Goal: Task Accomplishment & Management: Manage account settings

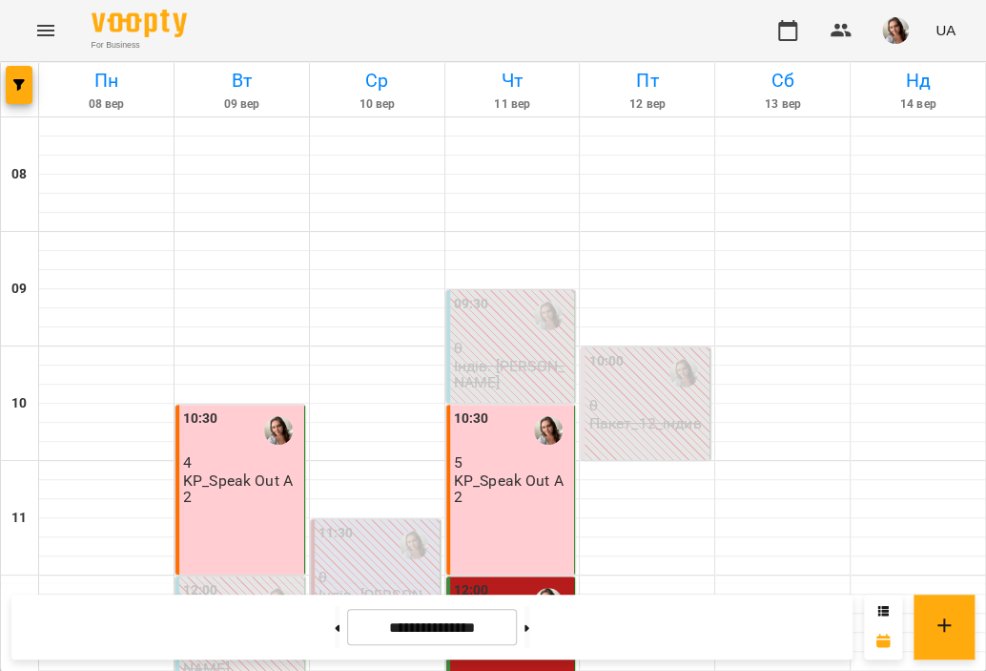
scroll to position [66, 0]
click at [529, 629] on button at bounding box center [527, 627] width 5 height 42
type input "**********"
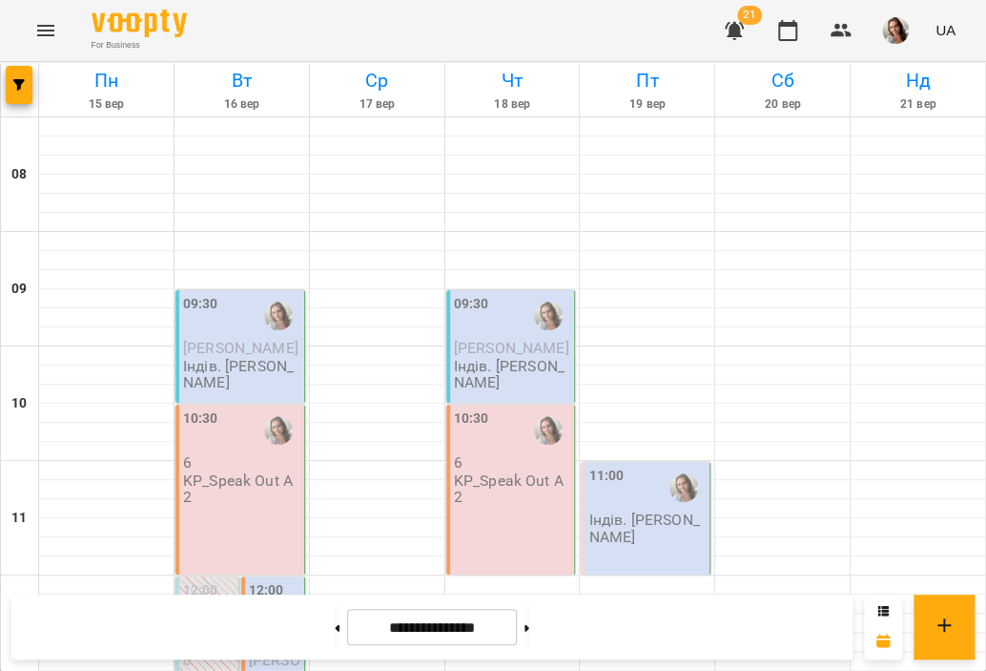
scroll to position [225, 0]
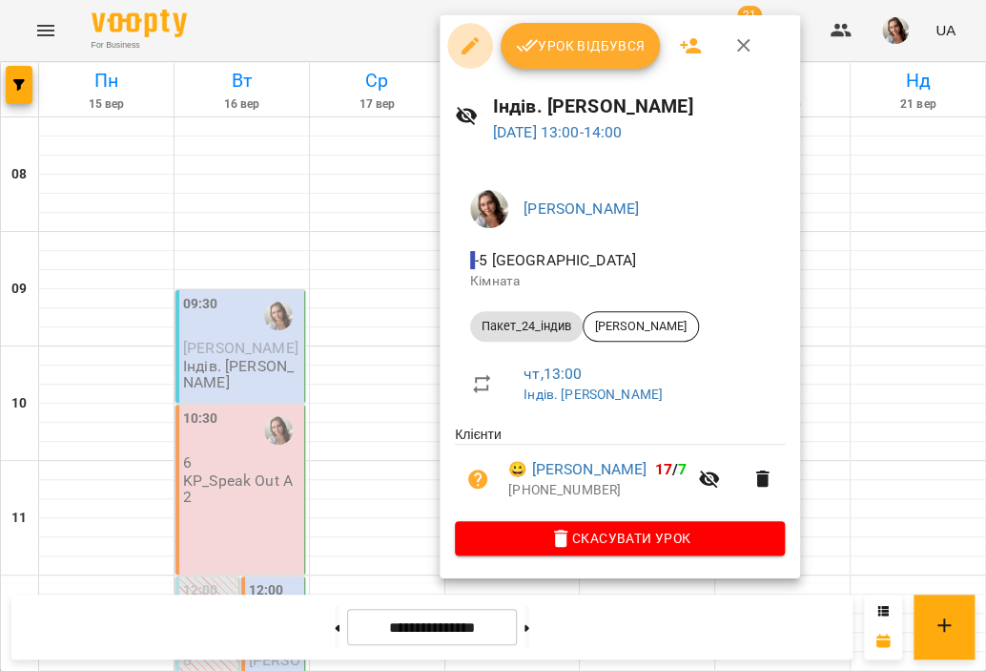
click at [460, 45] on icon "button" at bounding box center [470, 45] width 23 height 23
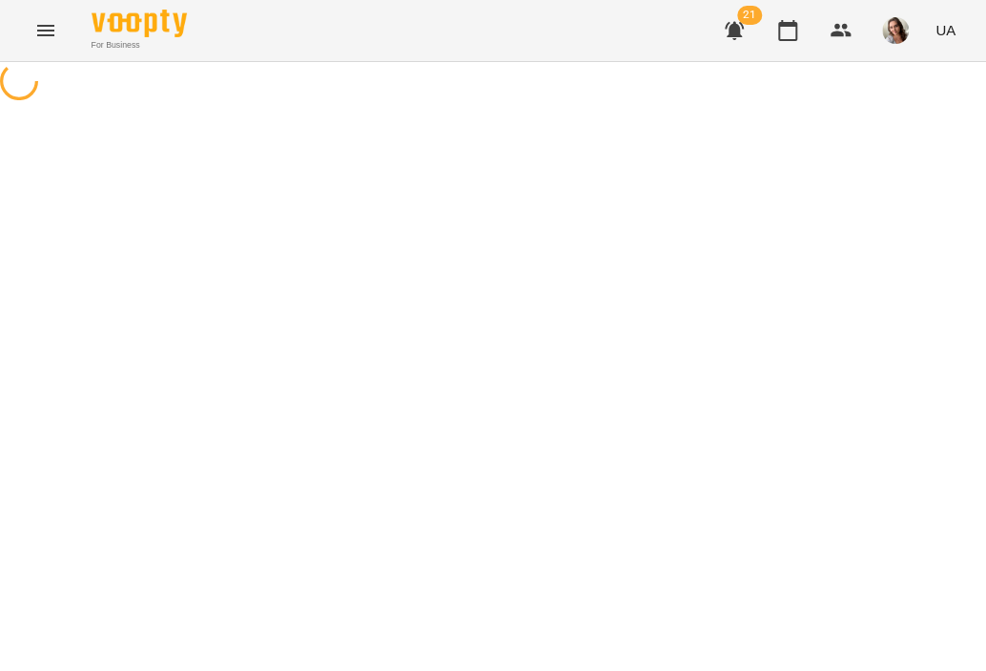
select select "**********"
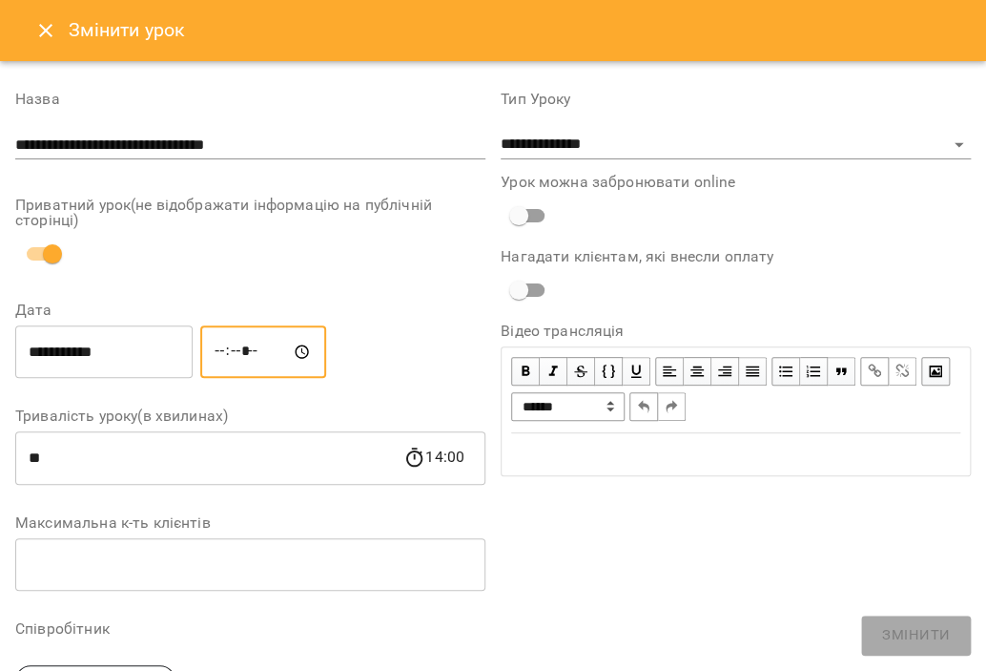
click at [241, 342] on input "*****" at bounding box center [263, 351] width 126 height 53
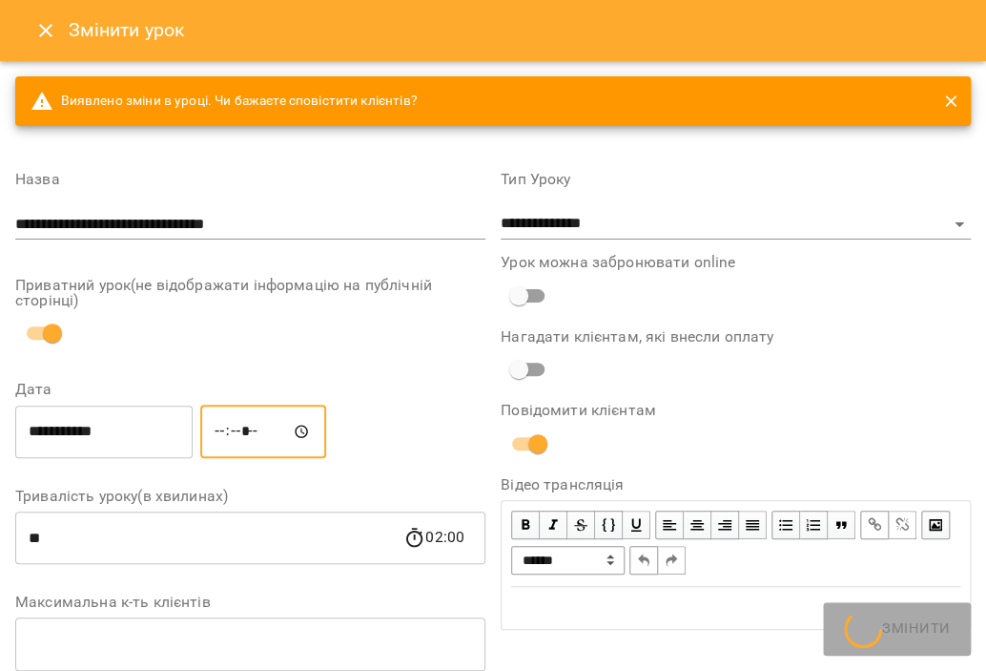
type input "*****"
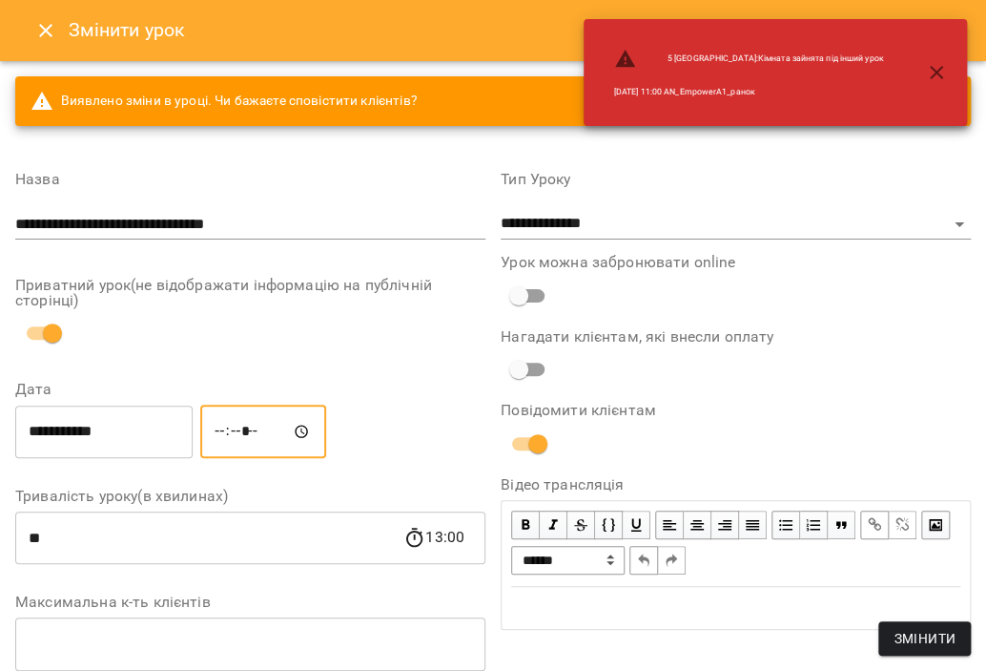
click at [149, 417] on input "**********" at bounding box center [103, 430] width 177 height 53
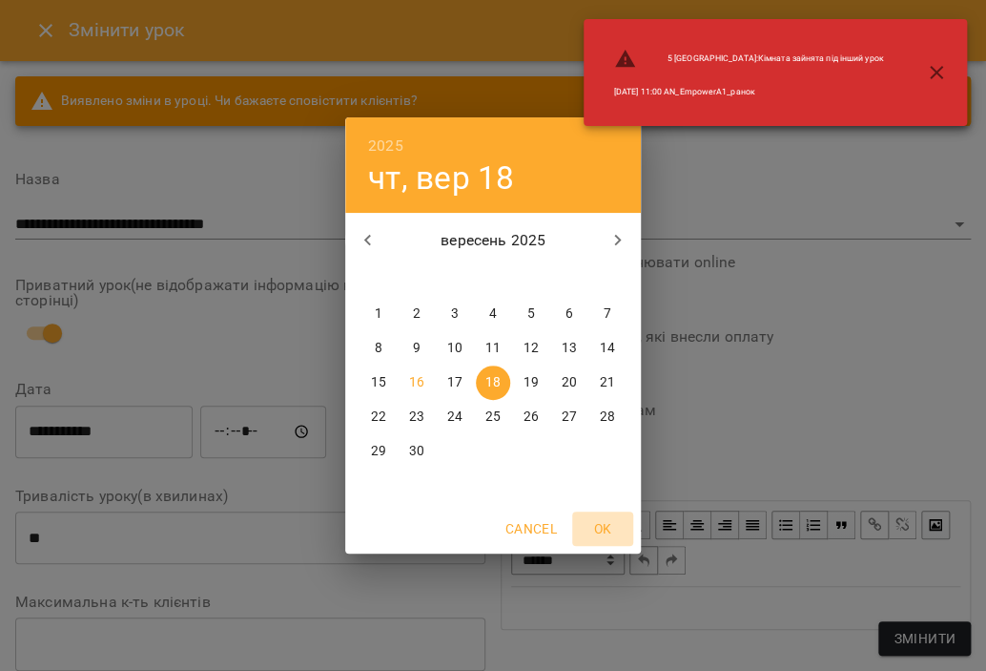
click at [602, 536] on span "OK" at bounding box center [603, 528] width 46 height 23
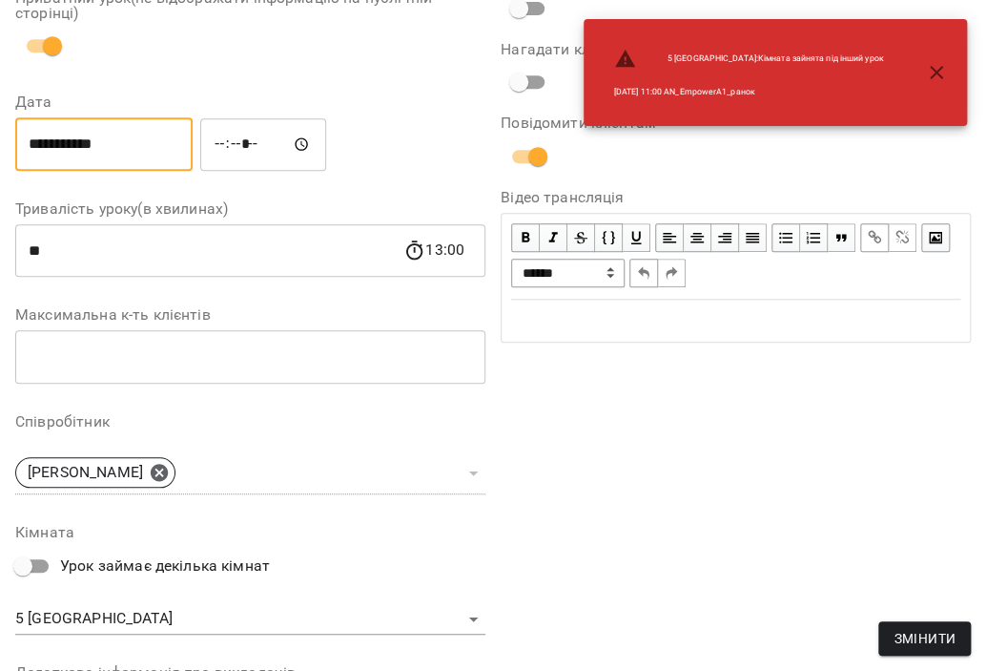
scroll to position [477, 0]
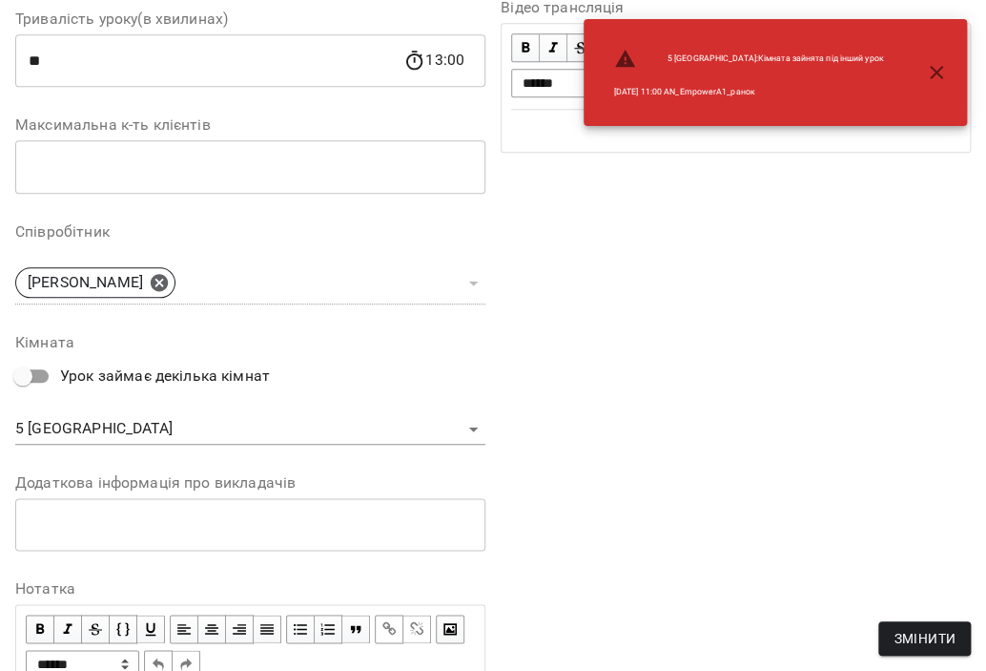
click at [103, 417] on body "For Business 21 UA Журнал відвідувань / Індів. [PERSON_NAME][DATE] 13:00 / Урок…" at bounding box center [493, 468] width 986 height 937
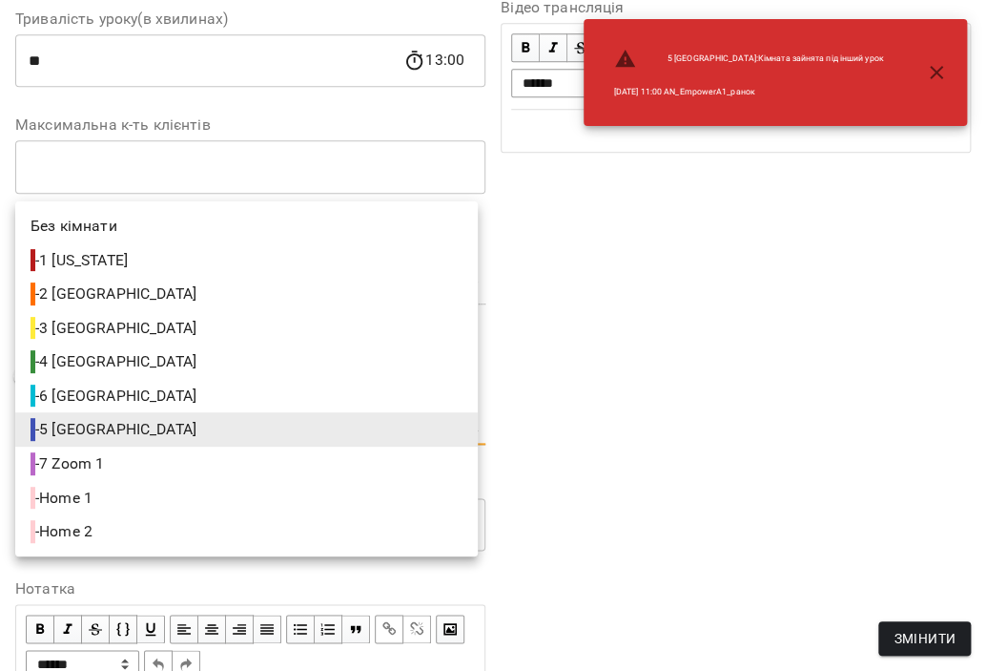
click at [80, 294] on span "- 2 [GEOGRAPHIC_DATA]" at bounding box center [116, 293] width 170 height 23
type input "**********"
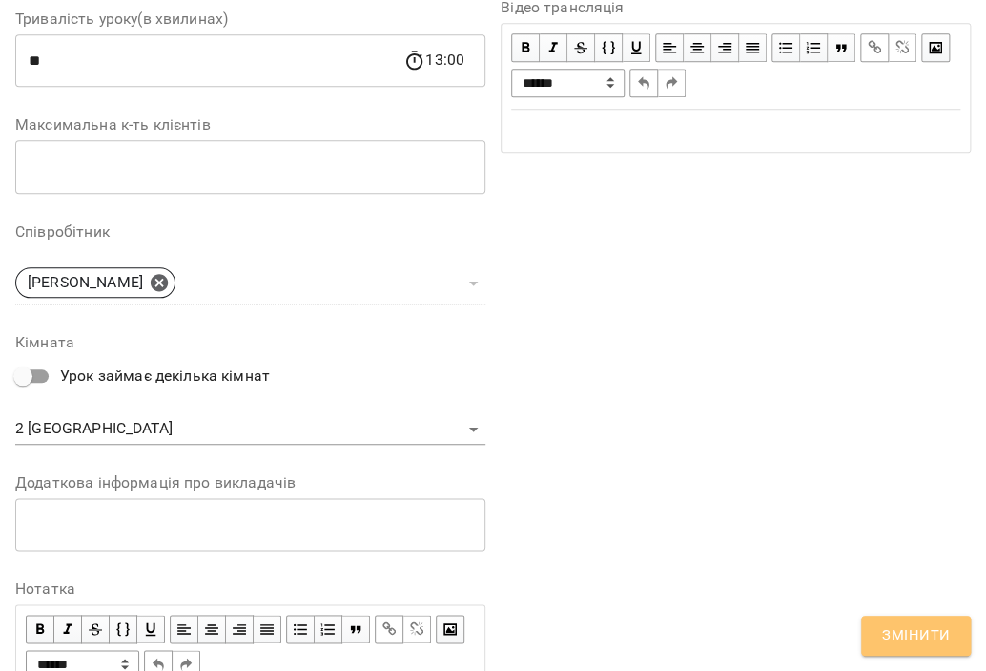
click at [935, 652] on button "Змінити" at bounding box center [916, 635] width 110 height 40
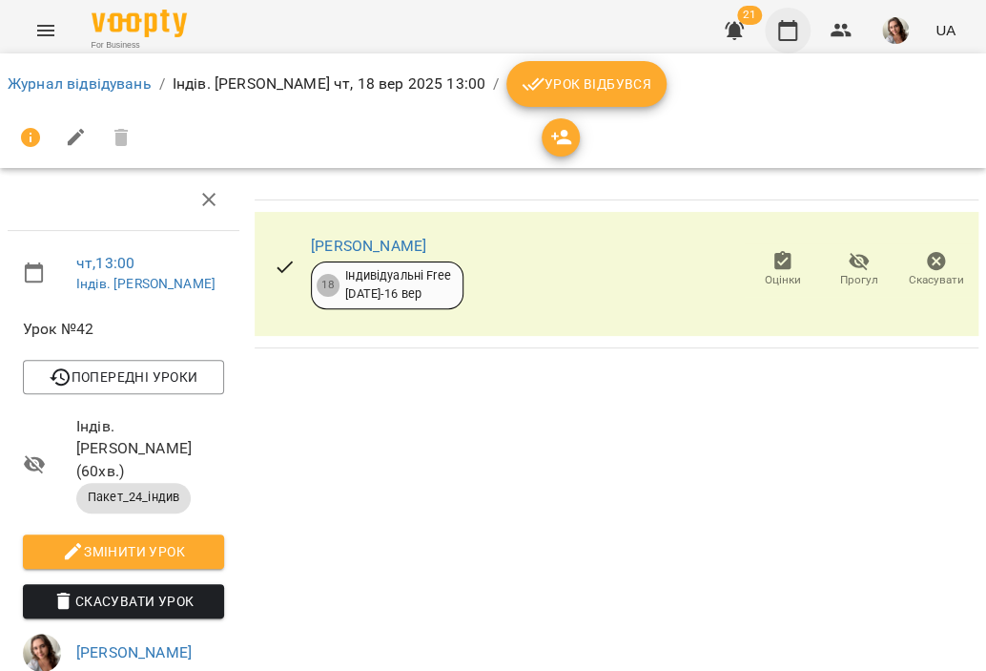
click at [797, 35] on icon "button" at bounding box center [787, 30] width 19 height 21
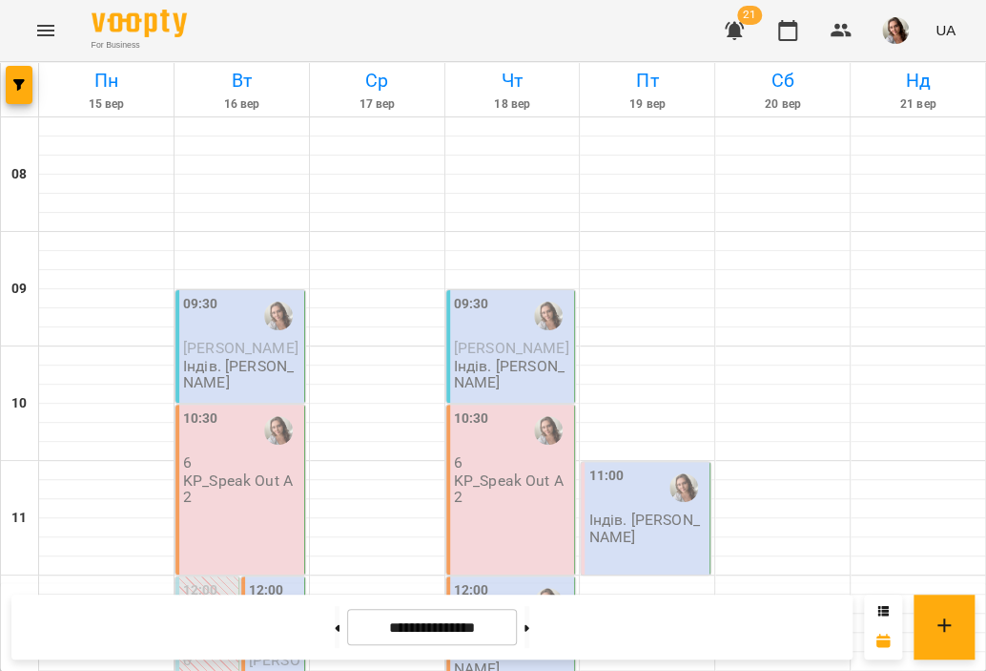
click at [257, 431] on div at bounding box center [279, 430] width 44 height 44
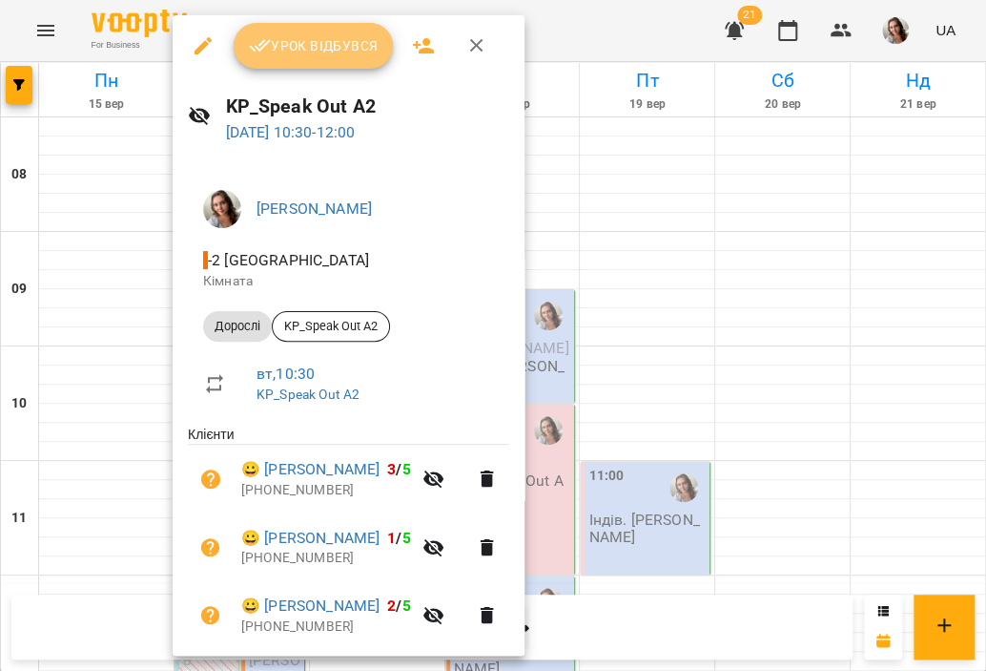
click at [296, 43] on span "Урок відбувся" at bounding box center [314, 45] width 130 height 23
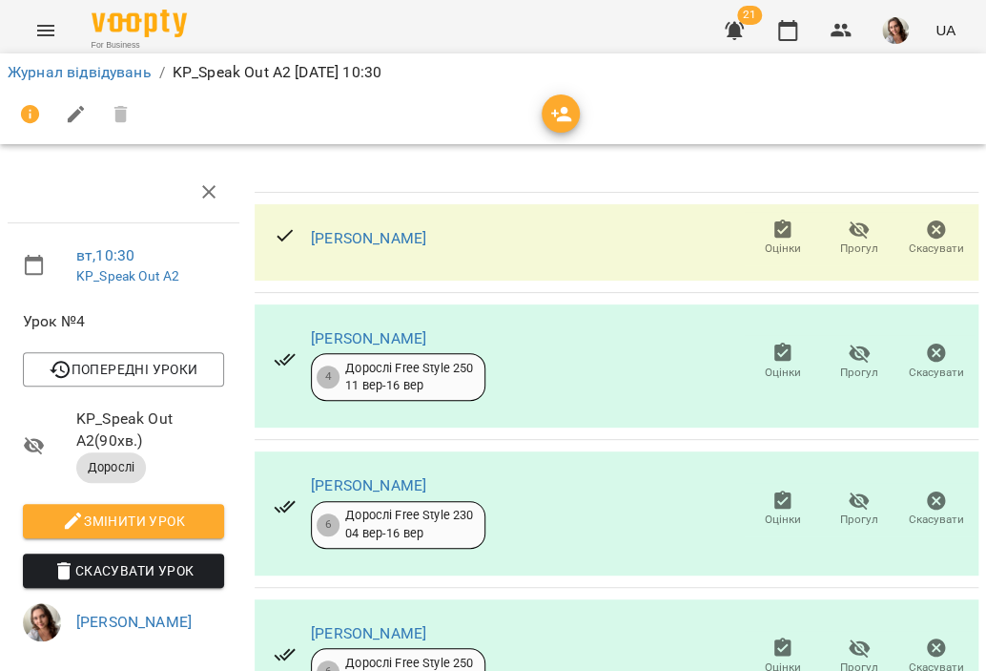
scroll to position [318, 0]
click at [849, 639] on icon "button" at bounding box center [859, 648] width 21 height 18
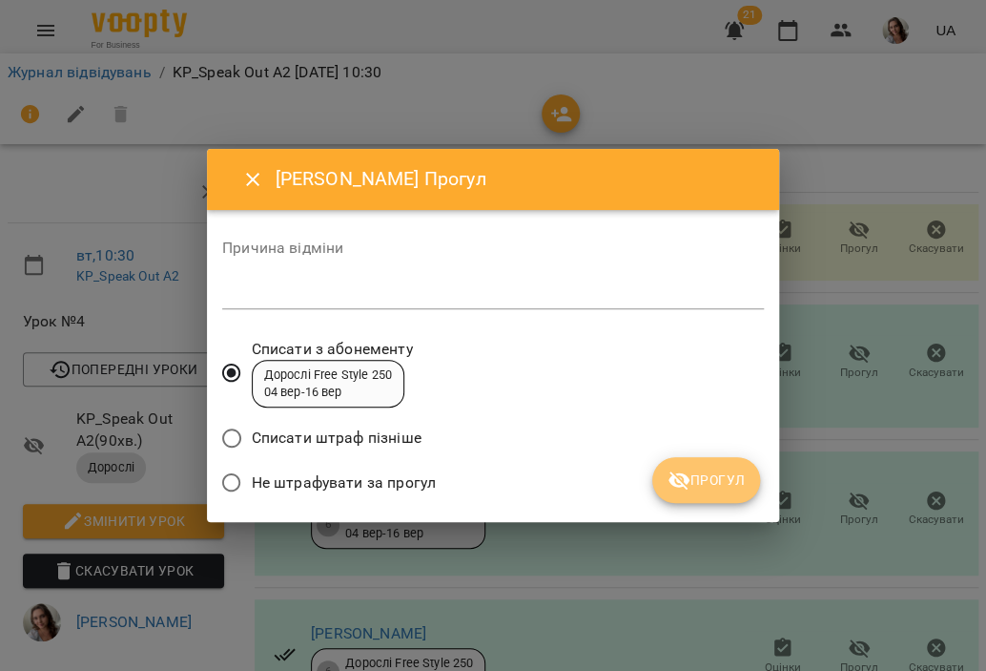
click at [668, 472] on button "Прогул" at bounding box center [707, 480] width 108 height 46
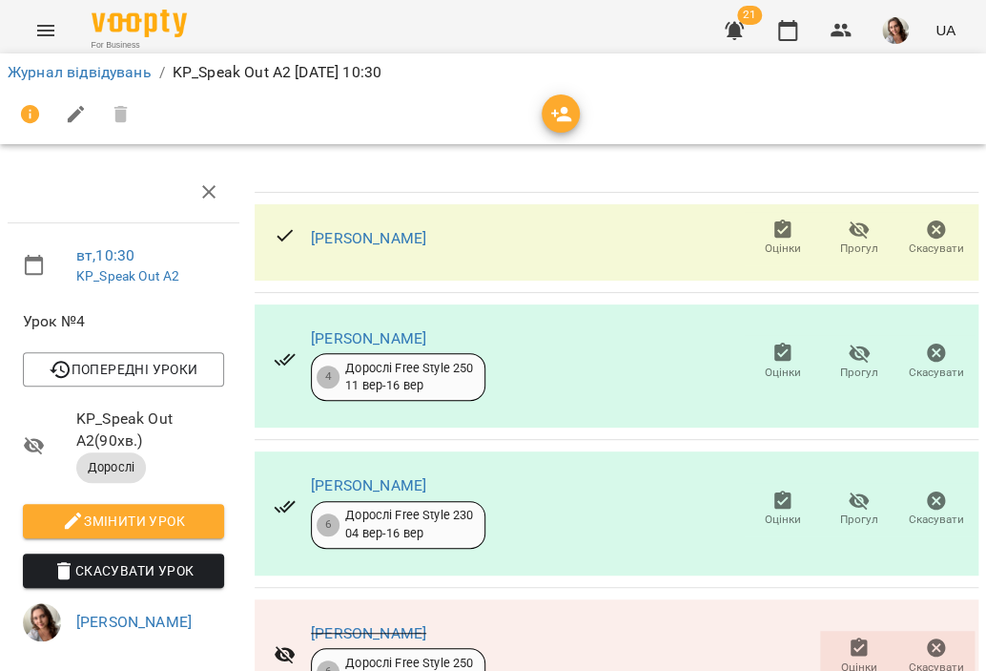
scroll to position [394, 0]
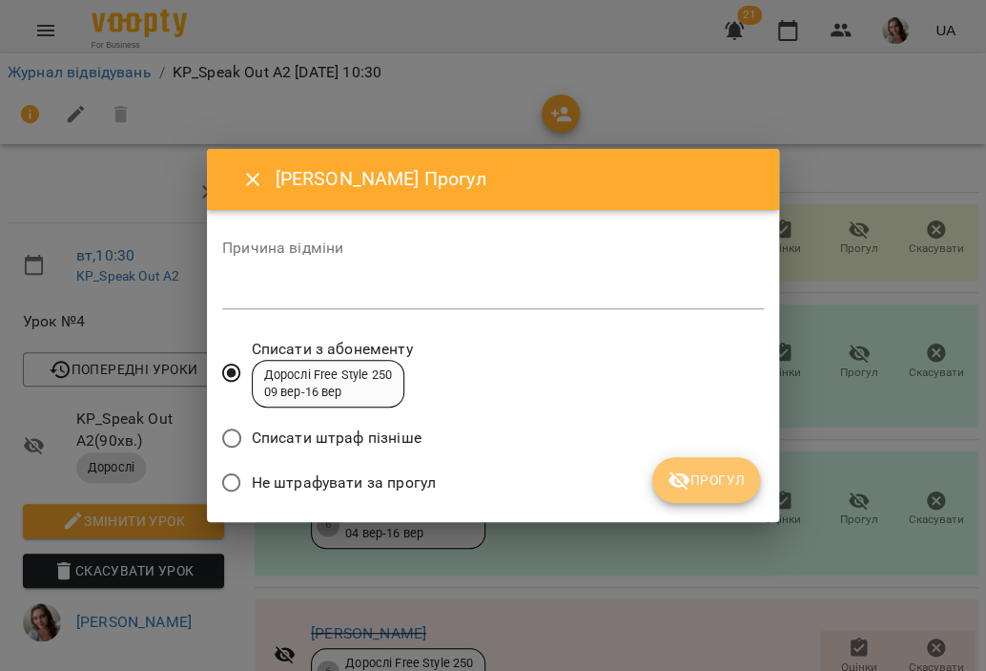
click at [710, 477] on span "Прогул" at bounding box center [706, 479] width 77 height 23
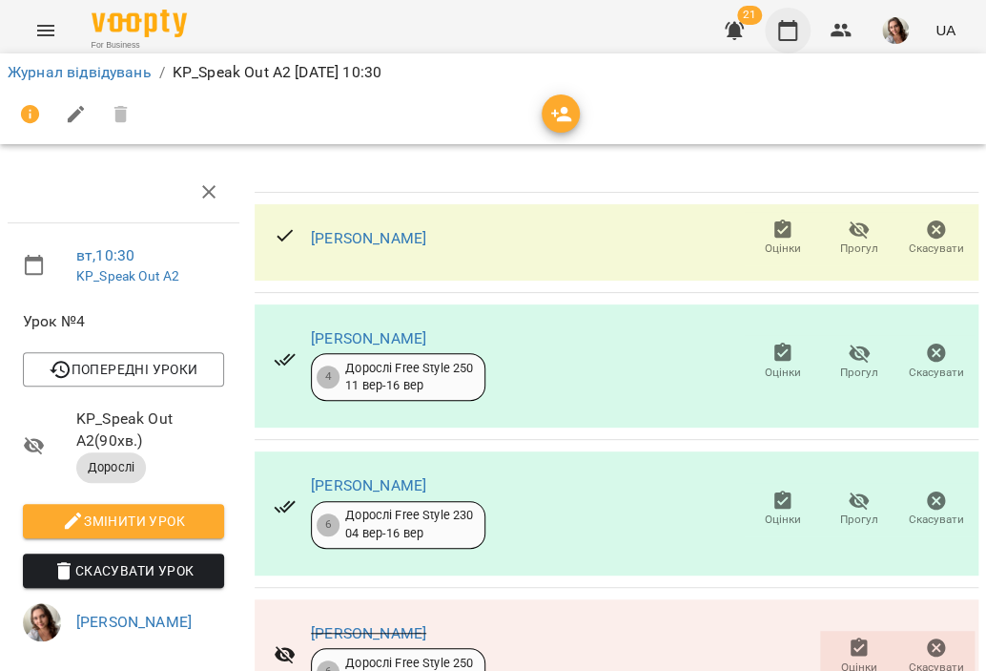
click at [780, 31] on icon "button" at bounding box center [787, 30] width 19 height 21
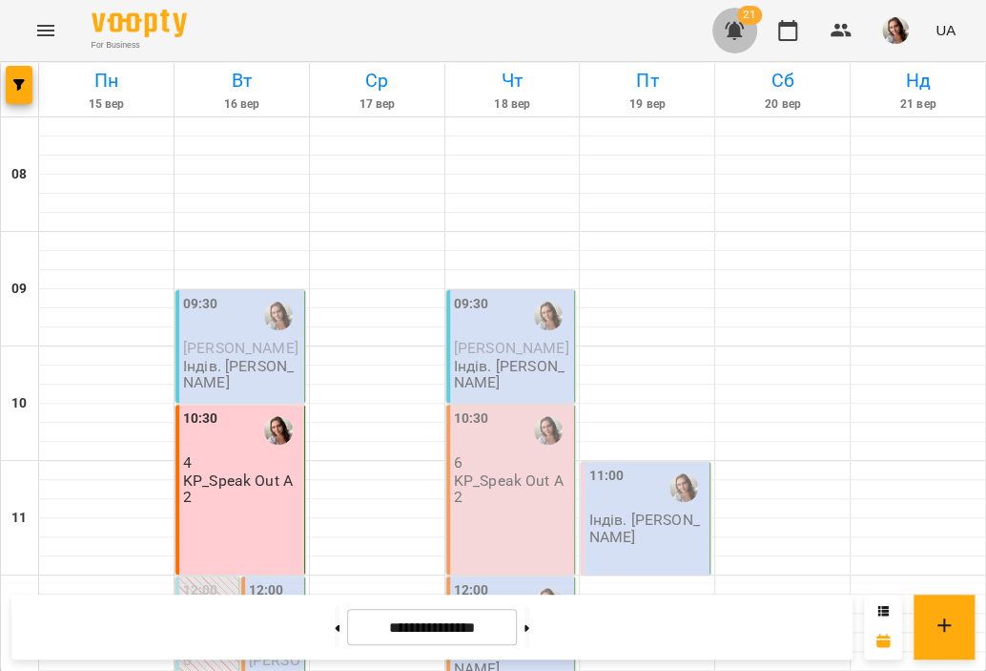
click at [734, 39] on icon "button" at bounding box center [734, 30] width 23 height 23
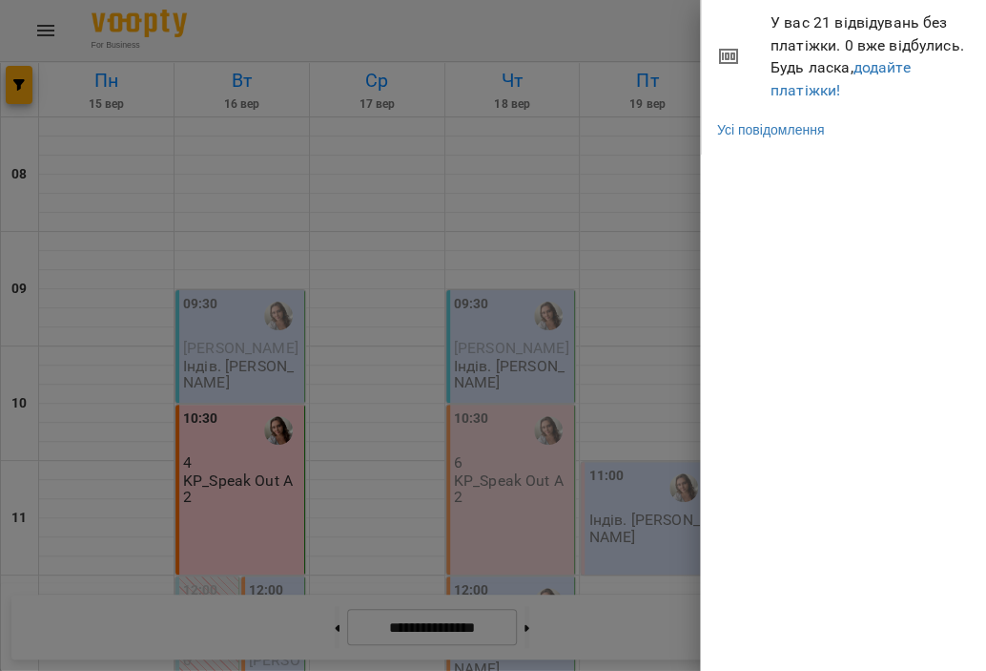
click at [629, 24] on div at bounding box center [493, 335] width 986 height 671
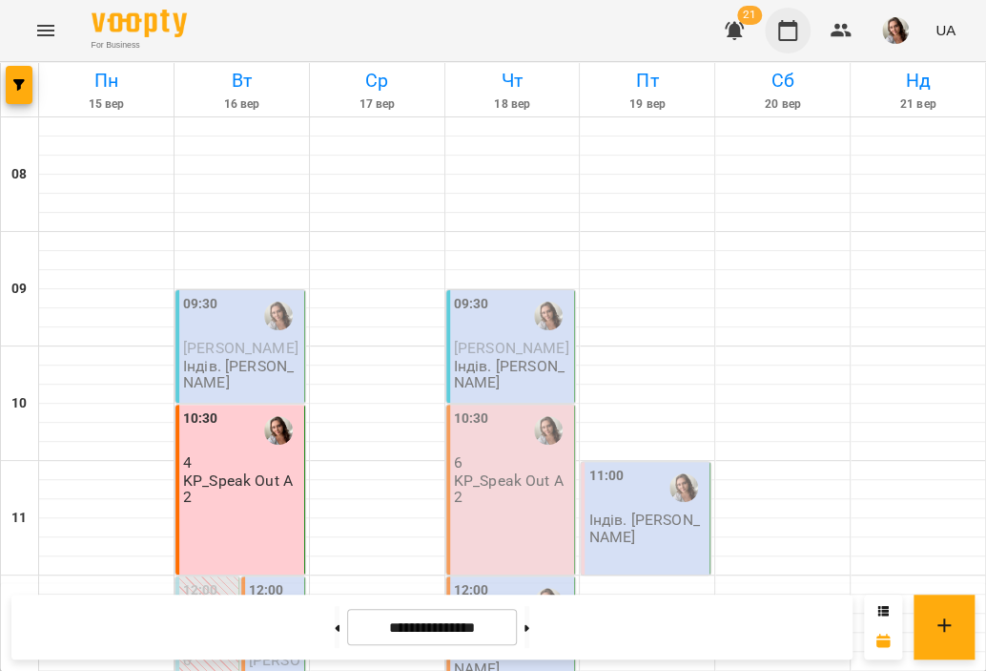
click at [786, 33] on icon "button" at bounding box center [788, 30] width 23 height 23
click at [612, 511] on p "Індів. [PERSON_NAME]" at bounding box center [647, 527] width 117 height 33
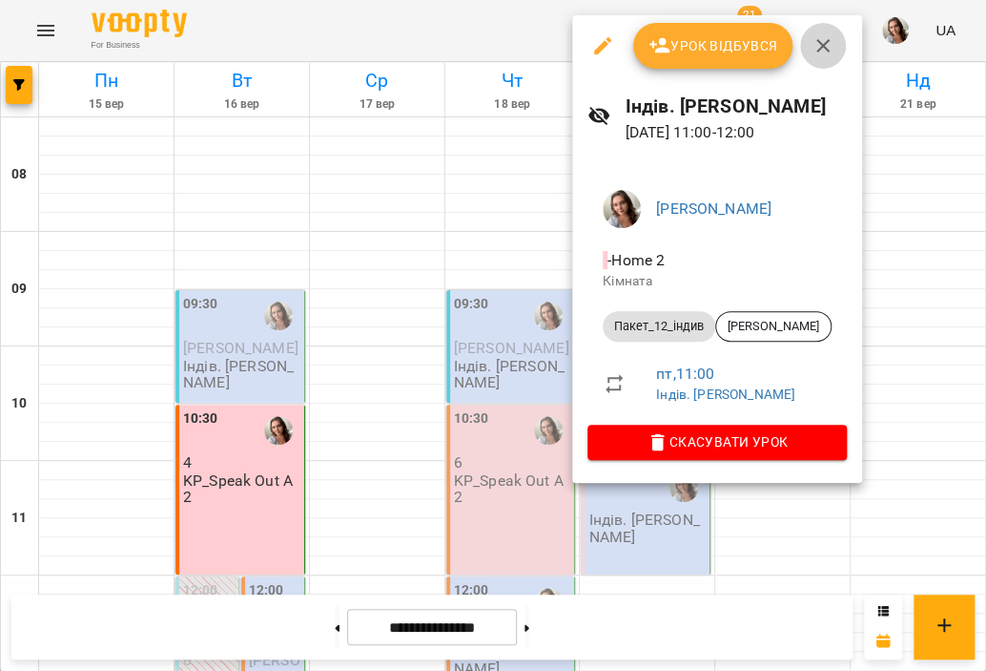
click at [826, 41] on icon "button" at bounding box center [823, 45] width 13 height 13
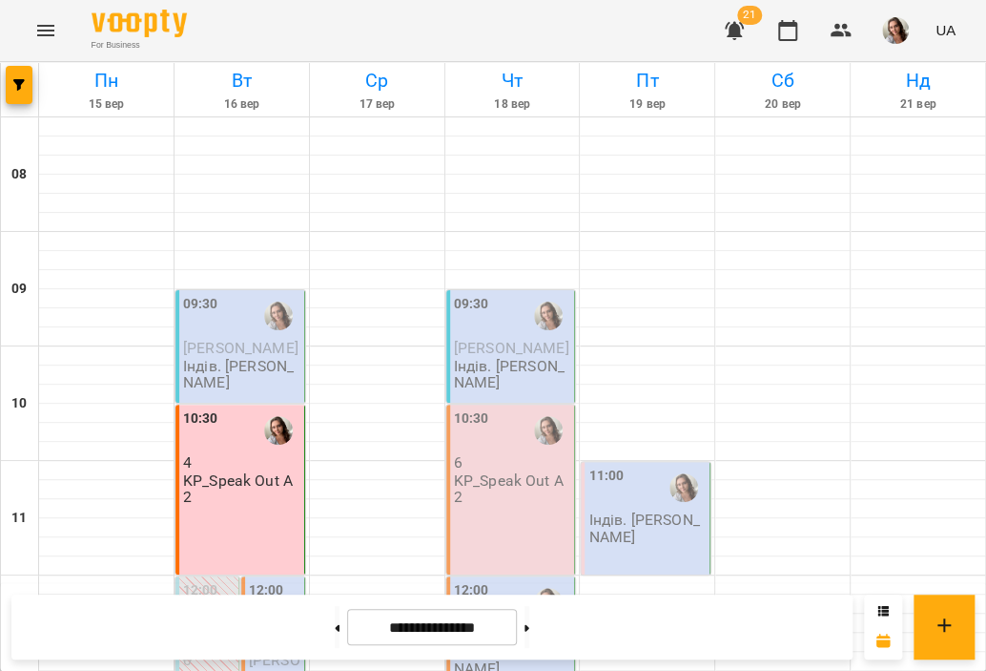
click at [272, 651] on span "[PERSON_NAME]" at bounding box center [275, 677] width 52 height 52
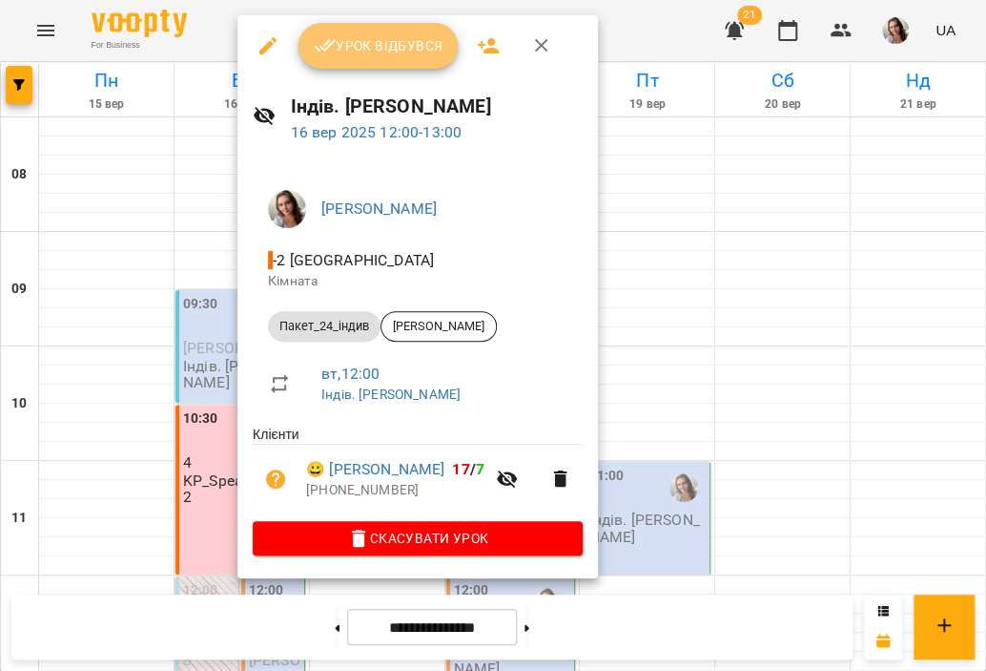
click at [362, 46] on span "Урок відбувся" at bounding box center [379, 45] width 130 height 23
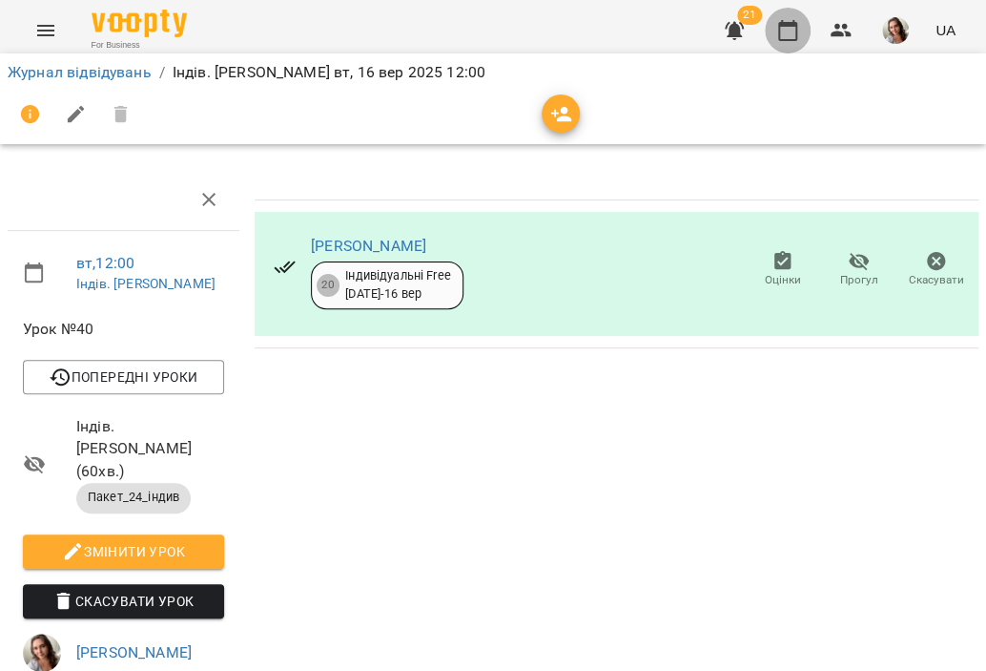
click at [795, 21] on icon "button" at bounding box center [787, 30] width 19 height 21
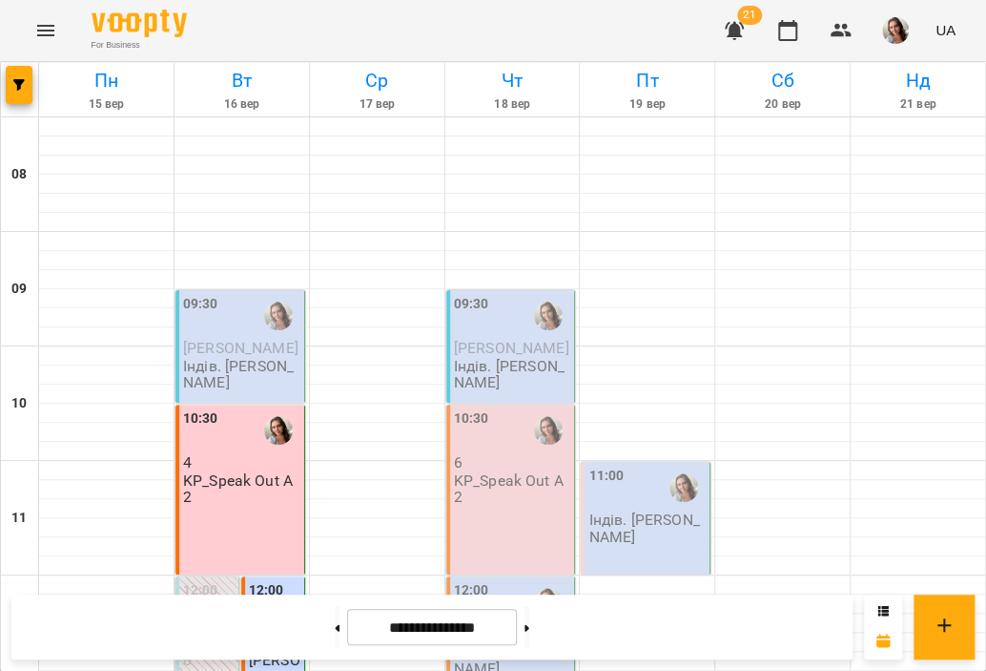
scroll to position [66, 0]
click at [16, 87] on icon "button" at bounding box center [18, 84] width 11 height 11
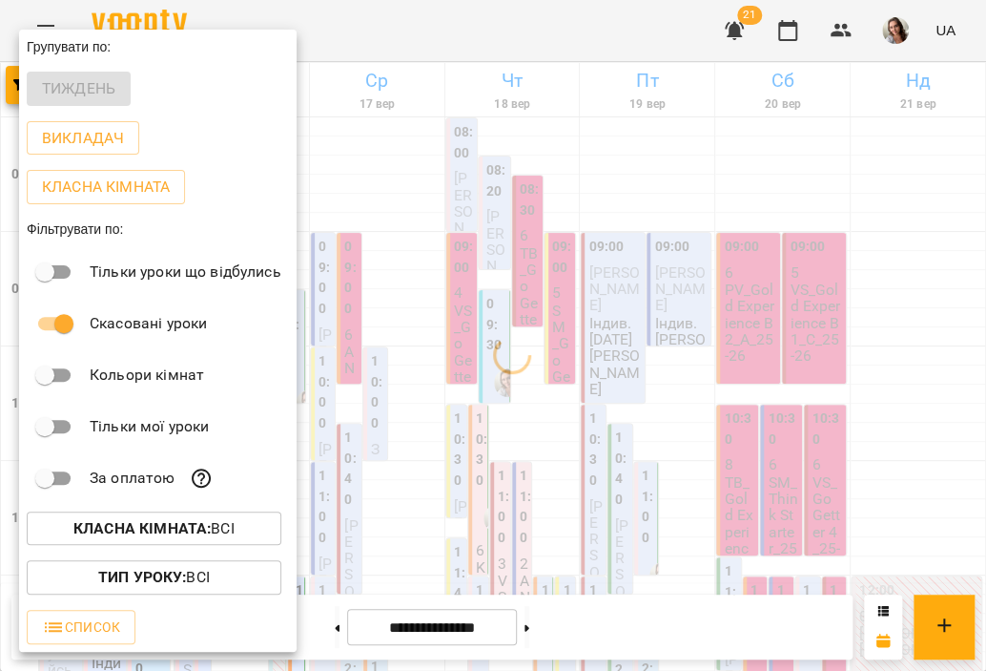
click at [40, 452] on div "Тільки мої уроки" at bounding box center [158, 427] width 278 height 52
click at [107, 128] on button "Викладач" at bounding box center [83, 138] width 113 height 34
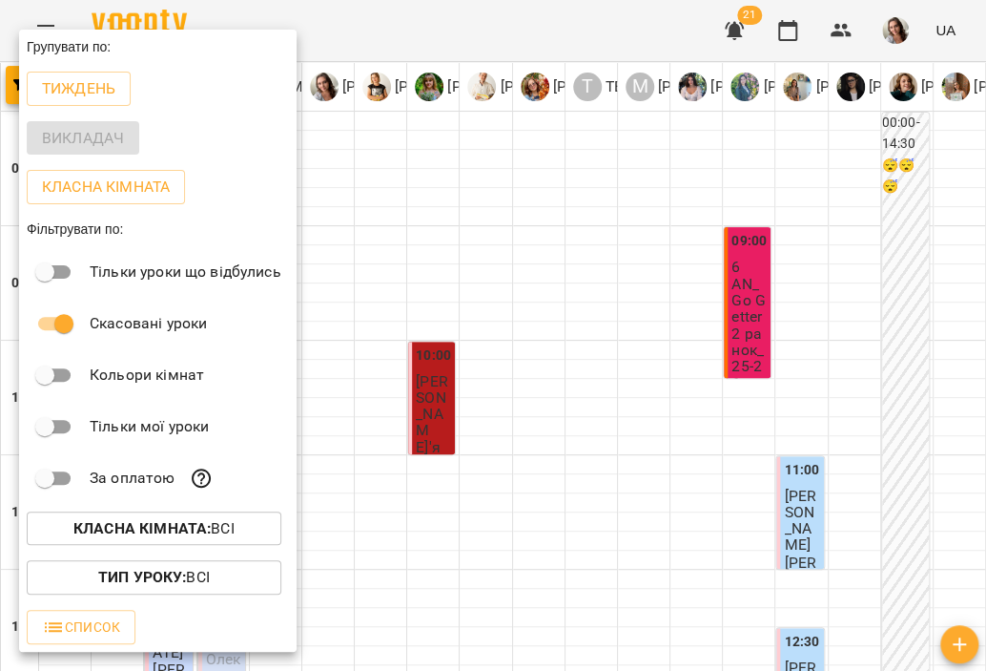
click at [408, 35] on div at bounding box center [493, 335] width 986 height 671
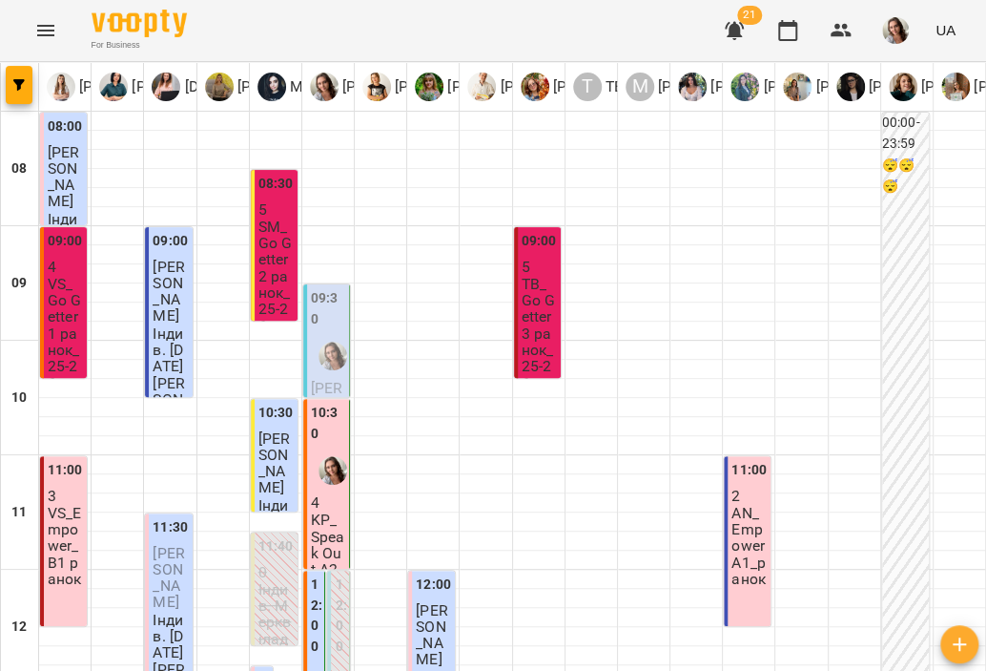
scroll to position [897, 0]
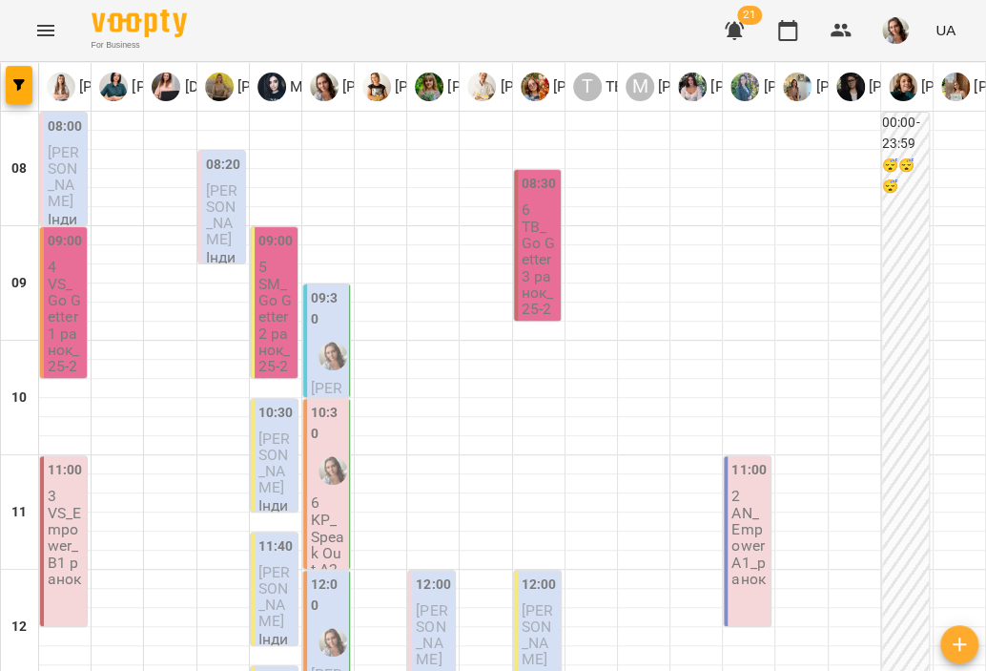
scroll to position [1055, 0]
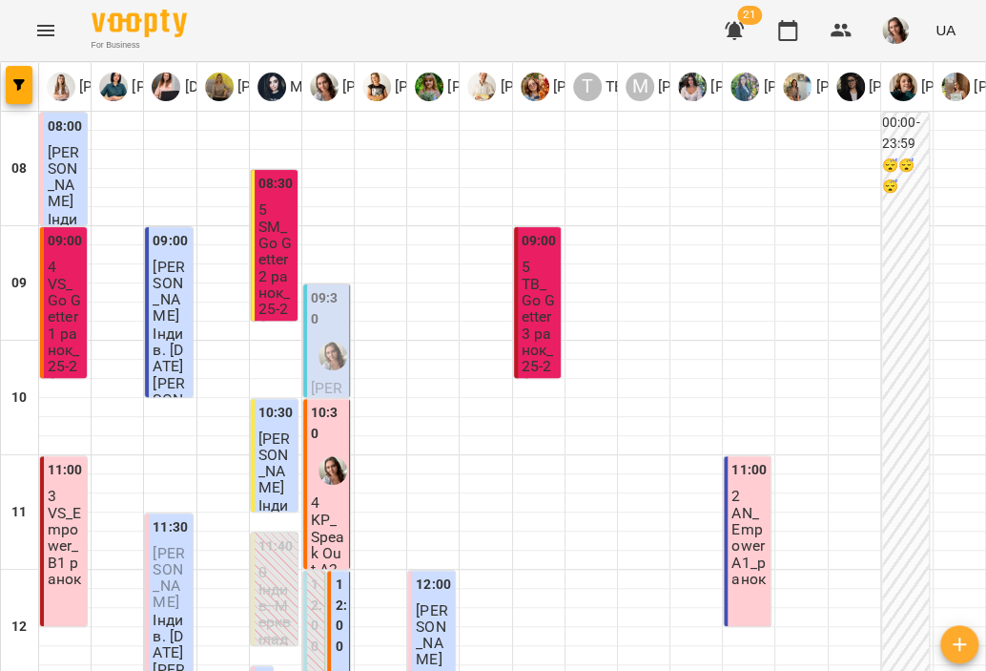
scroll to position [101, 0]
click at [889, 22] on img "button" at bounding box center [895, 30] width 27 height 27
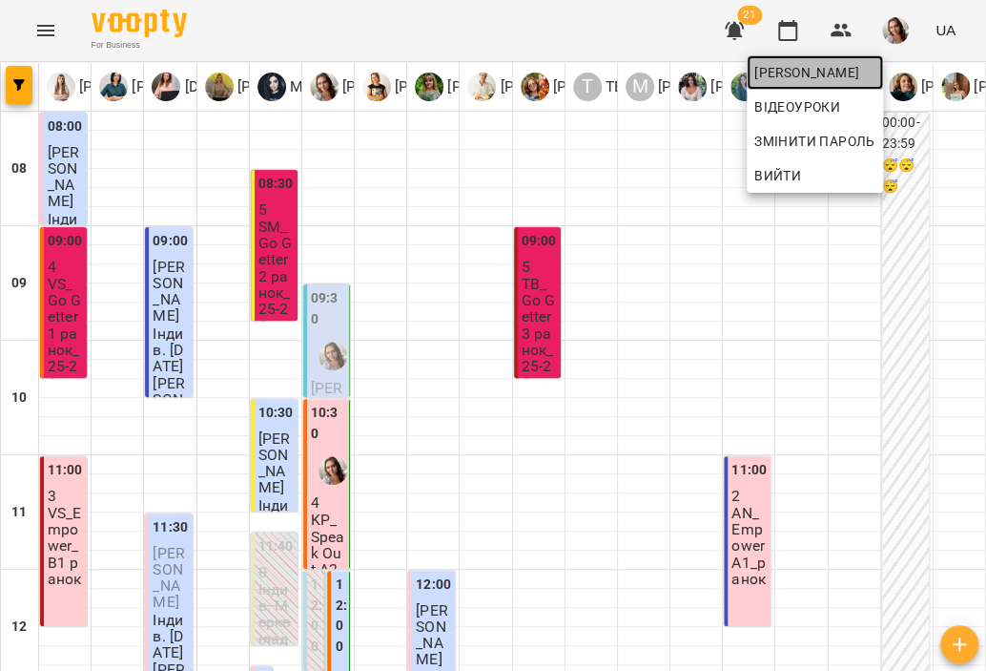
click at [816, 64] on span "[PERSON_NAME]" at bounding box center [815, 72] width 121 height 23
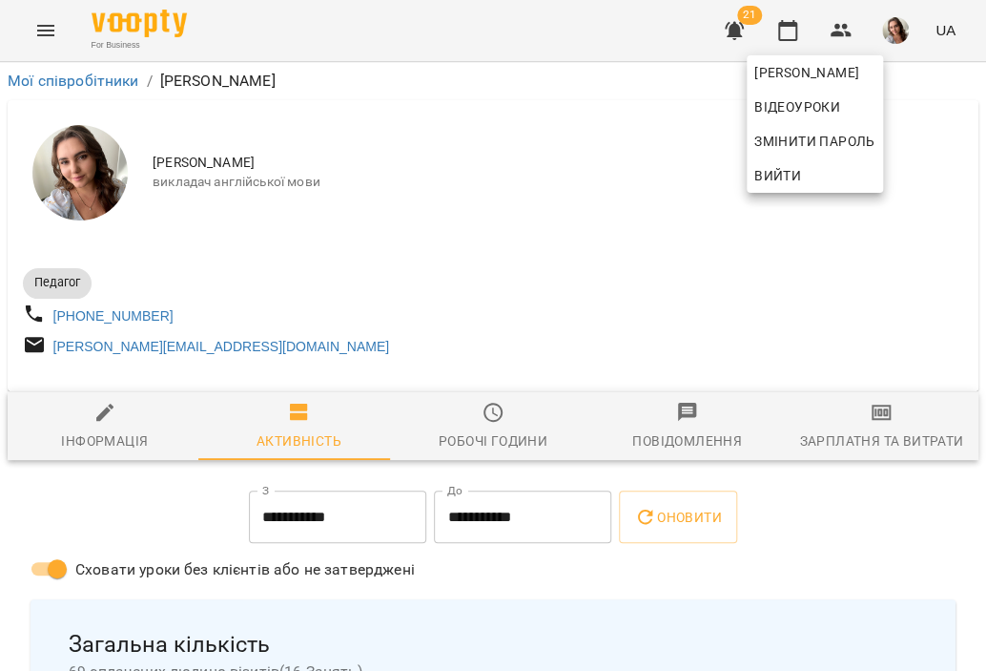
click at [859, 439] on div at bounding box center [493, 335] width 986 height 671
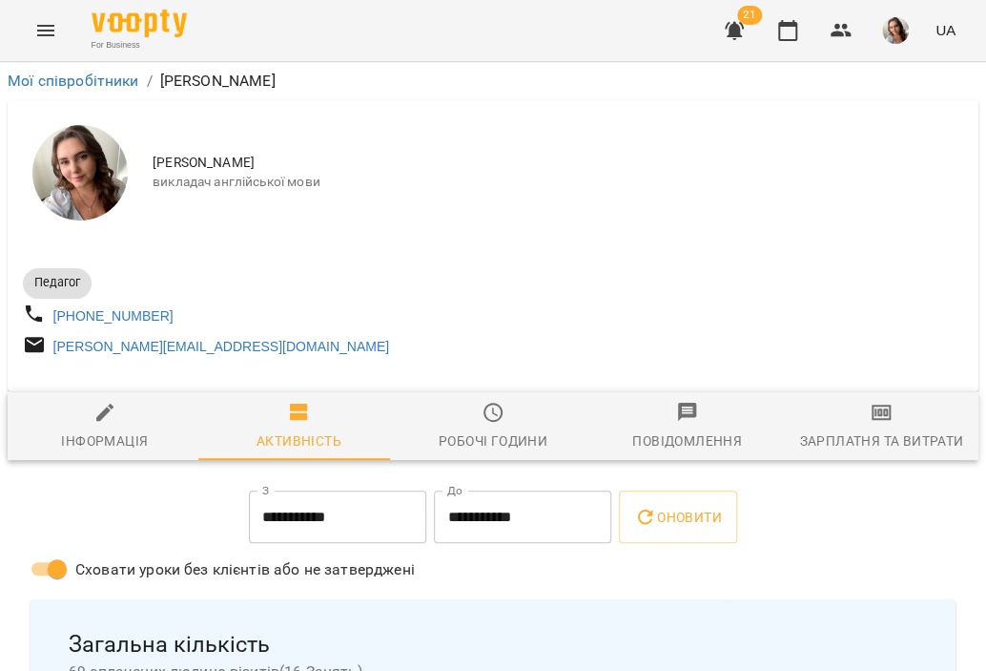
click at [864, 431] on span "Зарплатня та Витрати" at bounding box center [882, 427] width 172 height 52
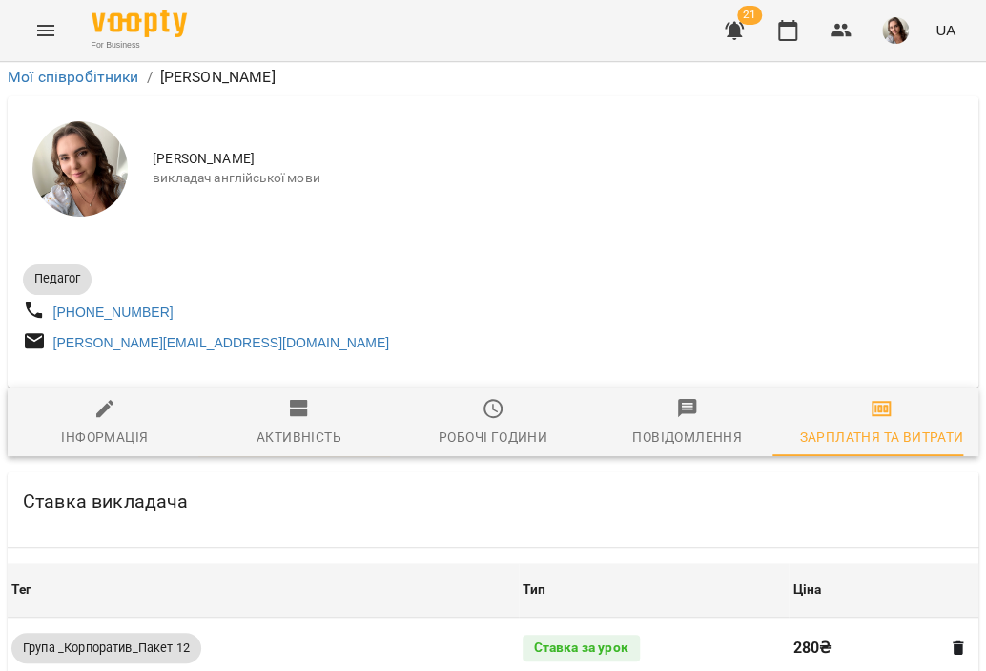
scroll to position [1272, 0]
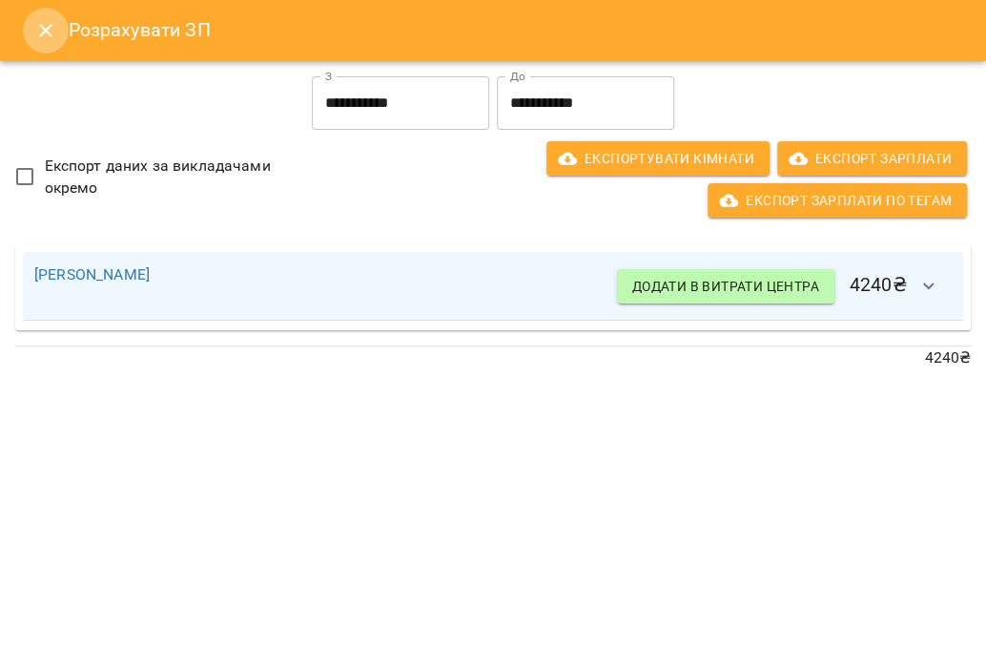
click at [40, 21] on icon "Close" at bounding box center [45, 30] width 23 height 23
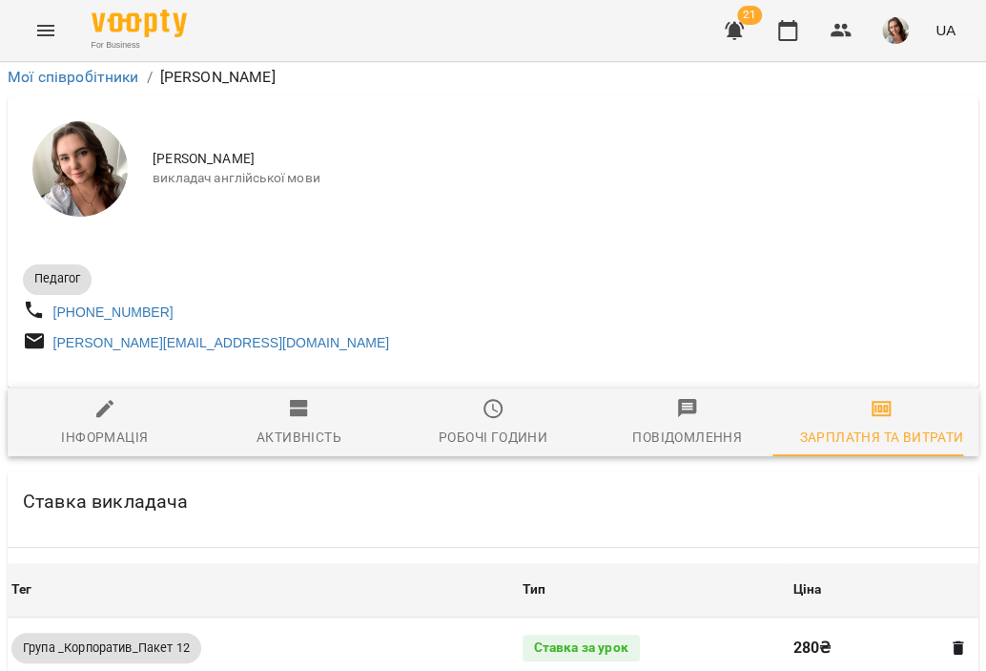
scroll to position [0, 0]
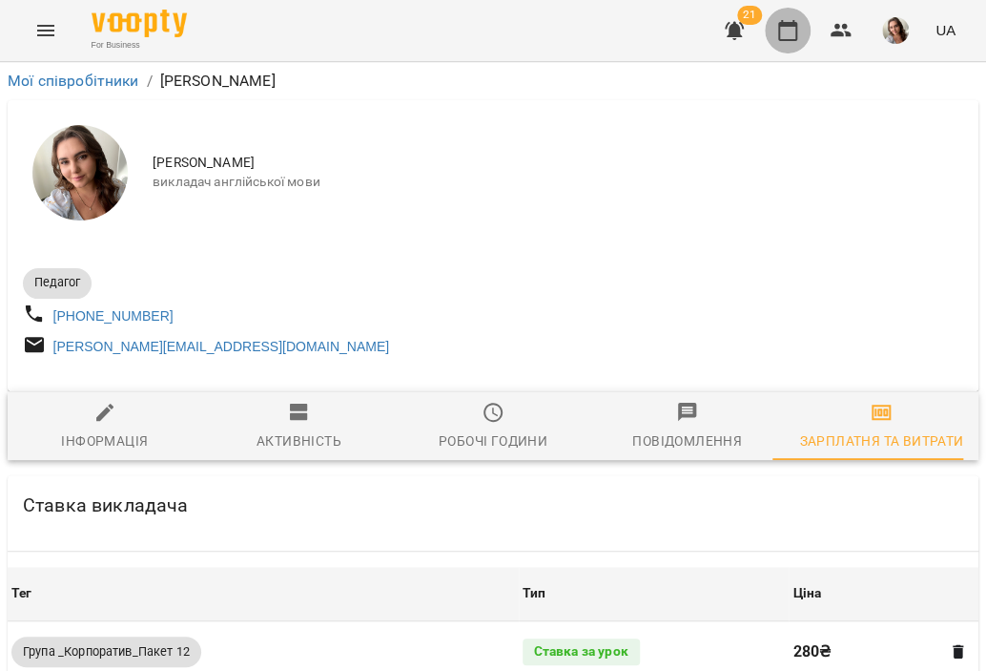
click at [798, 36] on icon "button" at bounding box center [787, 30] width 19 height 21
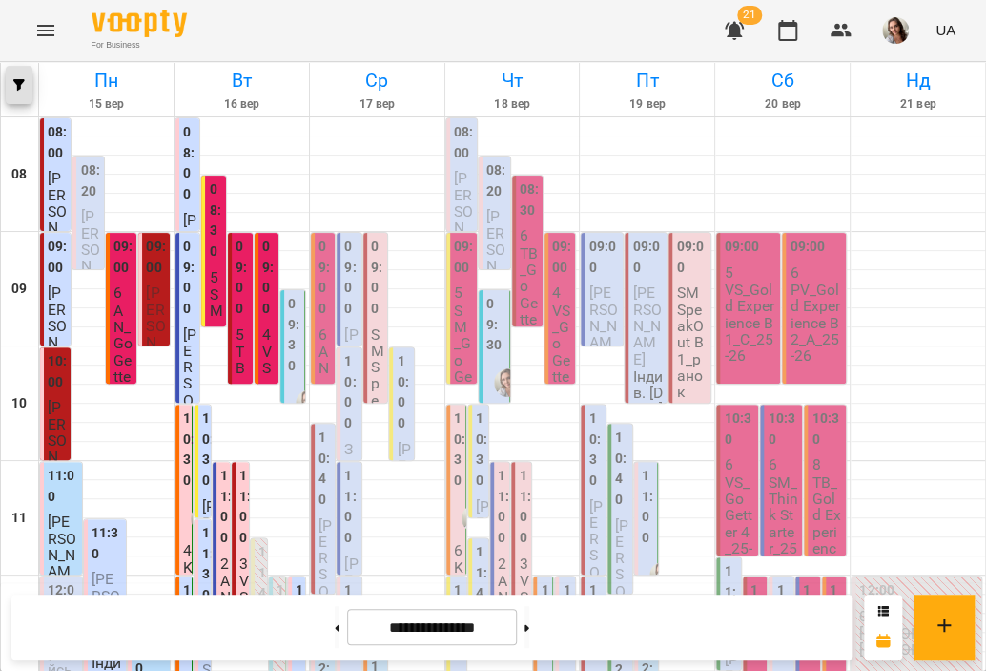
click at [8, 67] on button "button" at bounding box center [19, 85] width 27 height 38
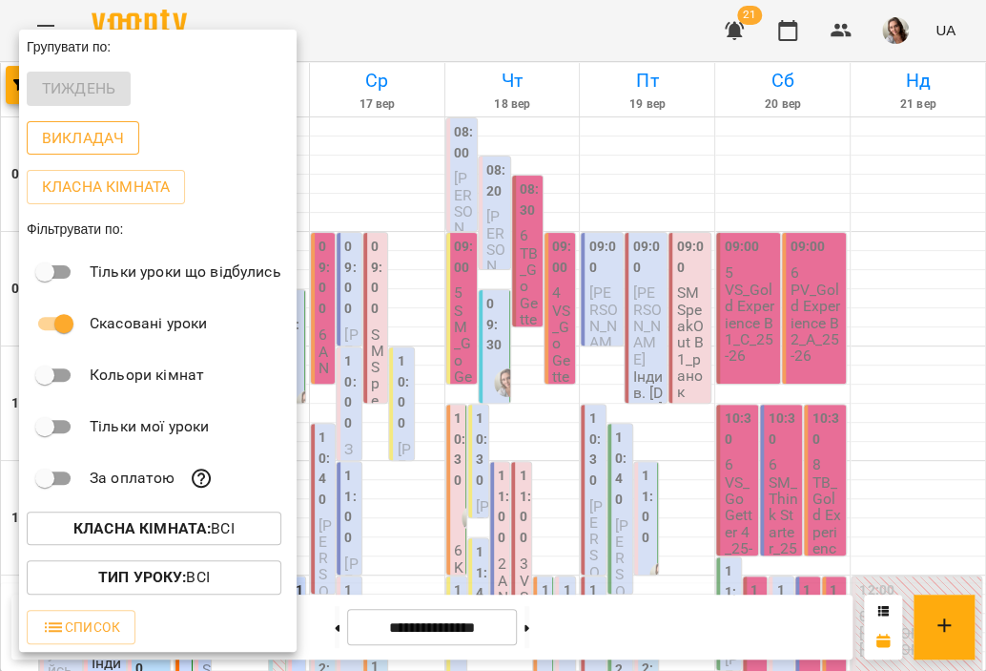
click at [117, 153] on button "Викладач" at bounding box center [83, 138] width 113 height 34
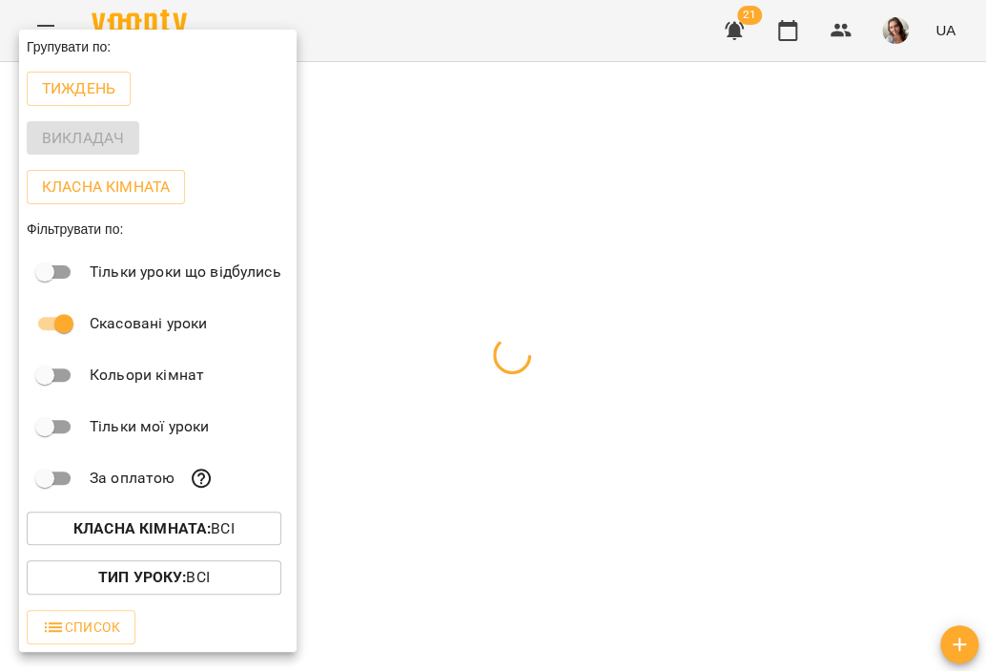
click at [385, 26] on div at bounding box center [493, 335] width 986 height 671
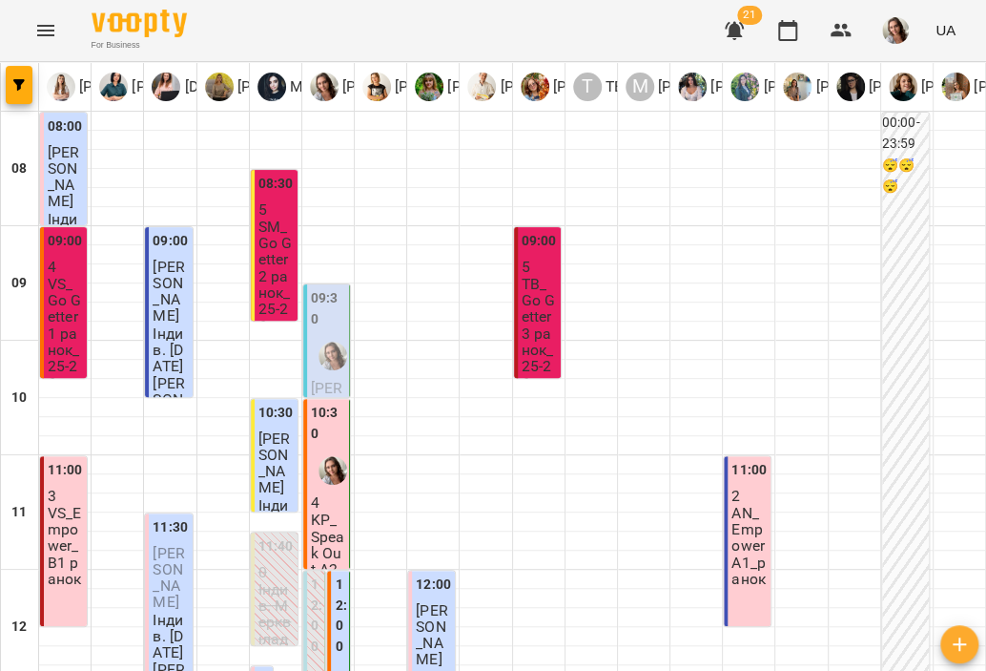
scroll to position [954, 0]
